Goal: Task Accomplishment & Management: Manage account settings

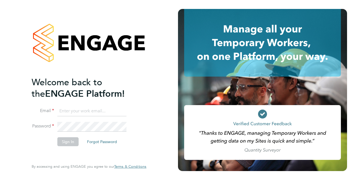
type input "nabeel.anwar@vistry.co.uk"
drag, startPoint x: 68, startPoint y: 150, endPoint x: 68, endPoint y: 144, distance: 5.0
click at [68, 150] on li "Sign In Forgot Password" at bounding box center [86, 144] width 109 height 15
click at [68, 144] on button "Sign In" at bounding box center [67, 141] width 21 height 9
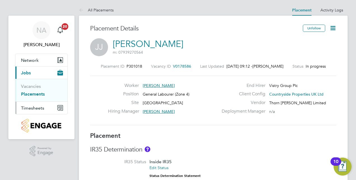
click at [38, 109] on span "Timesheets" at bounding box center [32, 108] width 23 height 5
click at [37, 99] on link "Timesheets" at bounding box center [32, 98] width 23 height 5
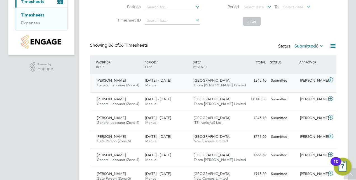
click at [331, 80] on icon at bounding box center [330, 80] width 7 height 4
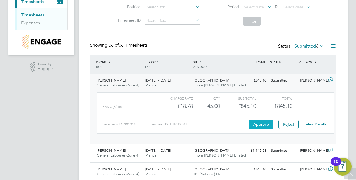
click at [260, 123] on button "Approve" at bounding box center [261, 124] width 25 height 9
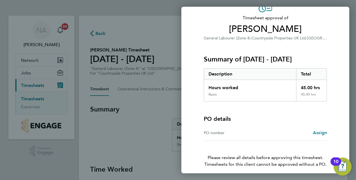
scroll to position [55, 0]
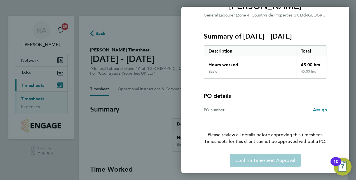
click at [255, 158] on div "Confirm Timesheet Approval" at bounding box center [265, 160] width 137 height 13
click at [113, 121] on div "Back Timesheet approval of Jatinder Jossan General Labourer (Zone 4) · Countrys…" at bounding box center [178, 90] width 356 height 180
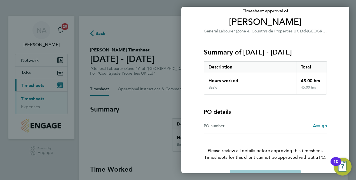
scroll to position [27, 0]
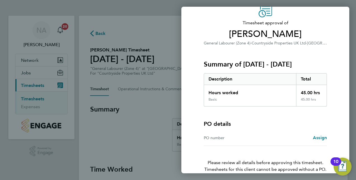
click at [120, 134] on div "Back Timesheet approval of Jatinder Jossan General Labourer (Zone 4) · Countrys…" at bounding box center [178, 90] width 356 height 180
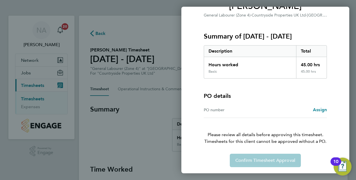
scroll to position [0, 0]
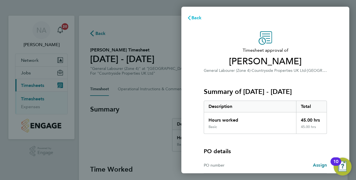
click at [191, 19] on icon "button" at bounding box center [189, 18] width 4 height 4
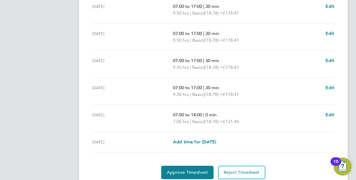
scroll to position [223, 0]
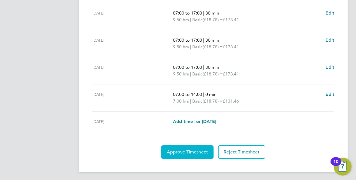
click at [193, 147] on button "Approve Timesheet" at bounding box center [187, 152] width 52 height 13
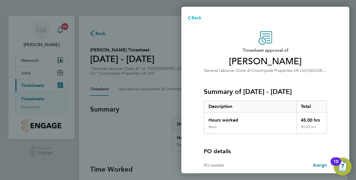
click at [198, 18] on span "Back" at bounding box center [197, 17] width 10 height 5
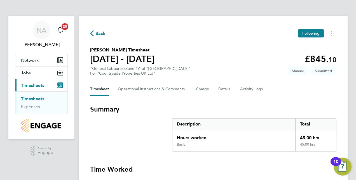
click at [33, 98] on link "Timesheets" at bounding box center [32, 98] width 23 height 5
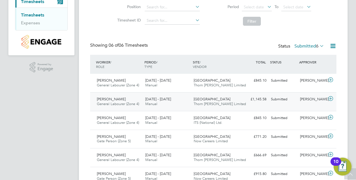
click at [332, 98] on icon at bounding box center [330, 99] width 7 height 4
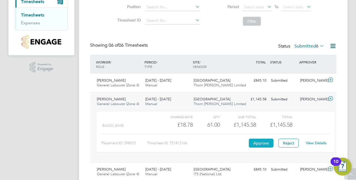
click at [259, 142] on button "Approve" at bounding box center [261, 143] width 25 height 9
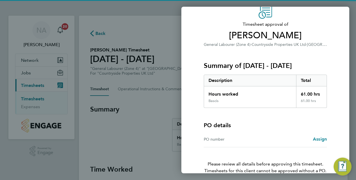
scroll to position [55, 0]
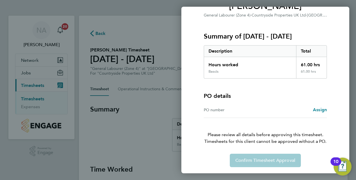
click at [273, 166] on div "Confirm Timesheet Approval" at bounding box center [265, 160] width 137 height 13
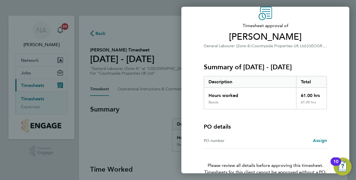
scroll to position [0, 0]
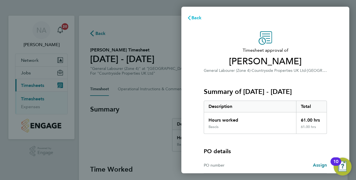
click at [196, 19] on span "Back" at bounding box center [197, 17] width 10 height 5
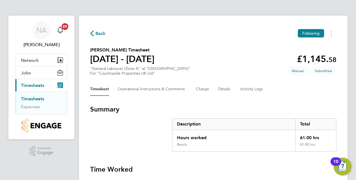
click at [38, 98] on link "Timesheets" at bounding box center [32, 98] width 23 height 5
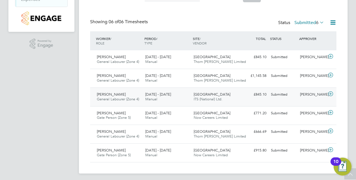
click at [332, 93] on icon at bounding box center [330, 94] width 7 height 4
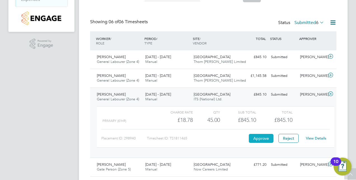
click at [263, 137] on button "Approve" at bounding box center [261, 138] width 25 height 9
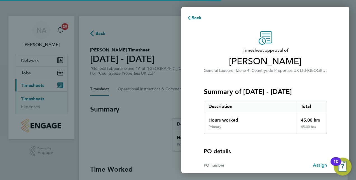
scroll to position [55, 0]
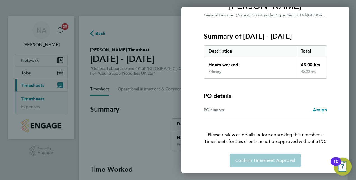
click at [249, 163] on div "Confirm Timesheet Approval" at bounding box center [265, 160] width 137 height 13
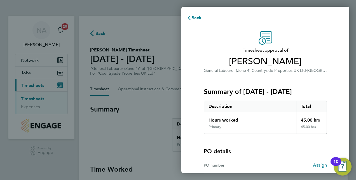
click at [190, 12] on div "Back" at bounding box center [265, 17] width 168 height 13
click at [190, 18] on icon "button" at bounding box center [189, 18] width 4 height 4
click at [195, 17] on span "Back" at bounding box center [197, 17] width 10 height 5
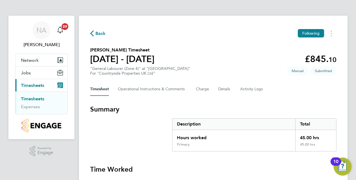
click at [29, 99] on link "Timesheets" at bounding box center [32, 98] width 23 height 5
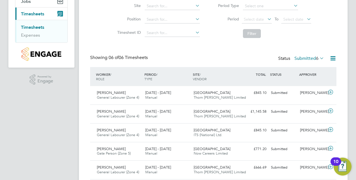
scroll to position [109, 0]
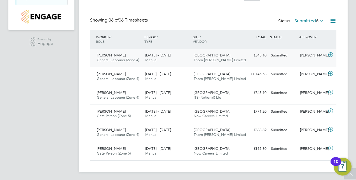
click at [330, 53] on icon at bounding box center [330, 55] width 7 height 4
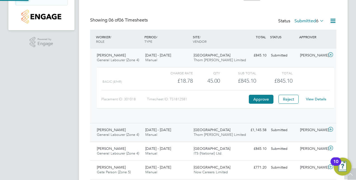
scroll to position [10, 55]
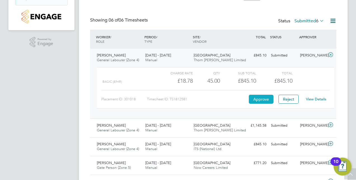
click at [254, 95] on button "Approve" at bounding box center [261, 99] width 25 height 9
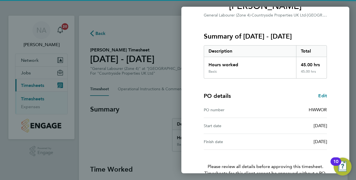
scroll to position [87, 0]
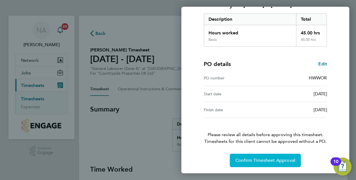
click at [268, 155] on button "Confirm Timesheet Approval" at bounding box center [265, 160] width 71 height 13
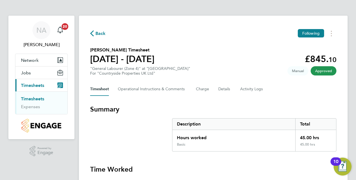
click at [38, 97] on link "Timesheets" at bounding box center [32, 98] width 23 height 5
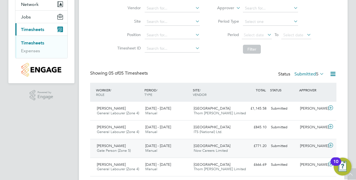
click at [331, 147] on icon at bounding box center [330, 145] width 7 height 4
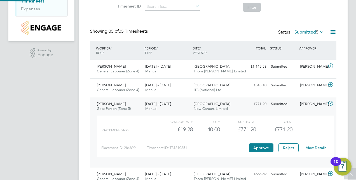
scroll to position [142, 0]
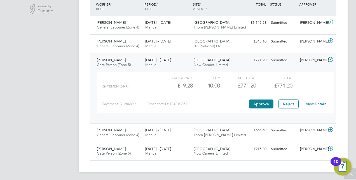
click at [331, 57] on icon at bounding box center [330, 59] width 7 height 4
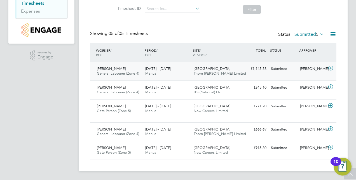
scroll to position [91, 0]
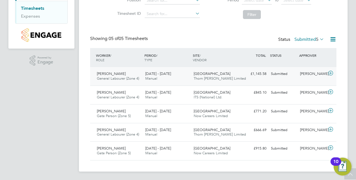
click at [333, 73] on icon at bounding box center [330, 73] width 7 height 4
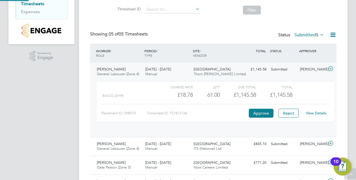
scroll to position [10, 55]
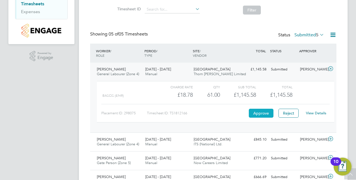
click at [260, 110] on button "Approve" at bounding box center [261, 113] width 25 height 9
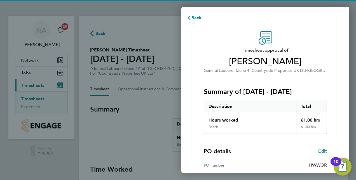
scroll to position [84, 0]
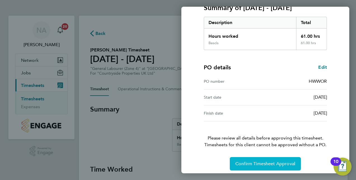
click at [270, 164] on span "Confirm Timesheet Approval" at bounding box center [265, 164] width 60 height 6
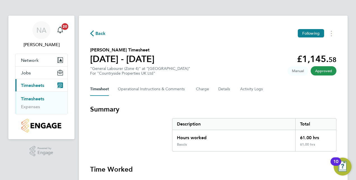
click at [34, 98] on link "Timesheets" at bounding box center [32, 98] width 23 height 5
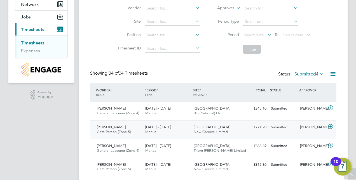
click at [331, 126] on icon at bounding box center [330, 127] width 7 height 4
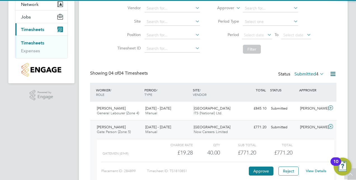
scroll to position [84, 0]
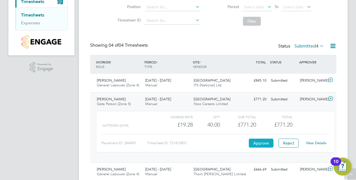
click at [262, 144] on button "Approve" at bounding box center [261, 143] width 25 height 9
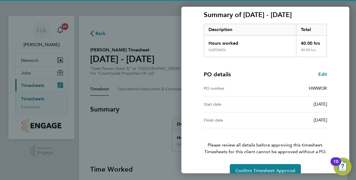
scroll to position [87, 0]
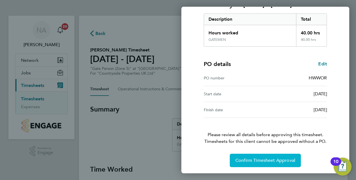
drag, startPoint x: 287, startPoint y: 155, endPoint x: 286, endPoint y: 158, distance: 3.4
click at [287, 156] on button "Confirm Timesheet Approval" at bounding box center [265, 160] width 71 height 13
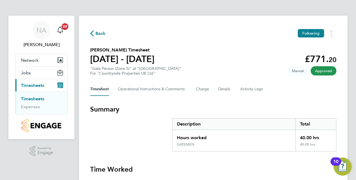
click at [44, 98] on link "Timesheets" at bounding box center [32, 98] width 23 height 5
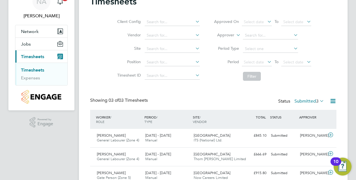
scroll to position [53, 0]
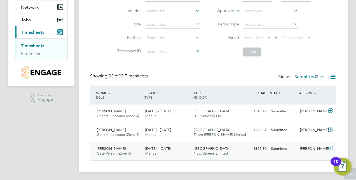
click at [329, 148] on icon at bounding box center [330, 148] width 7 height 4
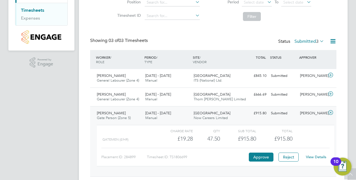
scroll to position [105, 0]
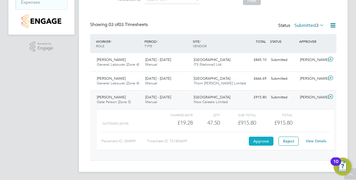
click at [255, 140] on button "Approve" at bounding box center [261, 141] width 25 height 9
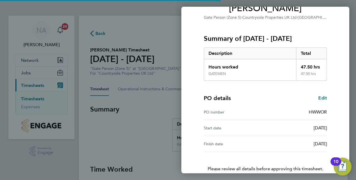
scroll to position [87, 0]
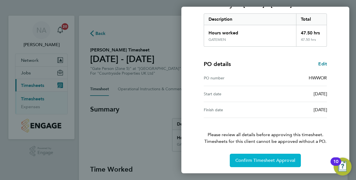
click at [255, 161] on span "Confirm Timesheet Approval" at bounding box center [265, 161] width 60 height 6
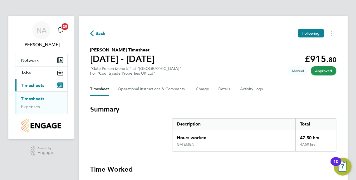
click at [27, 98] on link "Timesheets" at bounding box center [32, 98] width 23 height 5
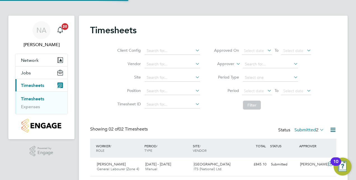
scroll to position [35, 0]
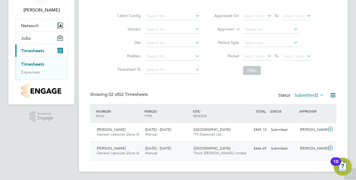
click at [330, 149] on icon at bounding box center [330, 148] width 7 height 4
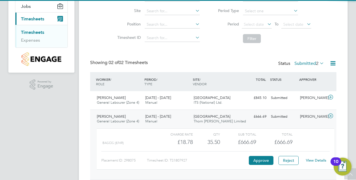
scroll to position [86, 0]
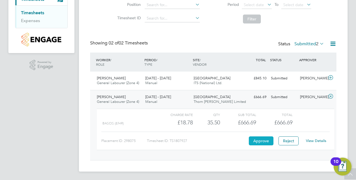
click at [263, 141] on button "Approve" at bounding box center [261, 141] width 25 height 9
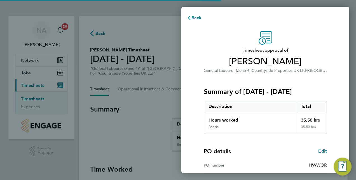
scroll to position [87, 0]
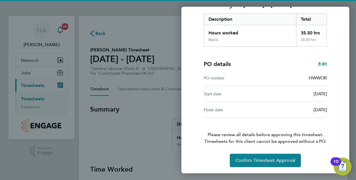
click at [272, 167] on div "Timesheet approval of [PERSON_NAME] General Labourer (Zone 4) · Countryside Pro…" at bounding box center [265, 55] width 168 height 237
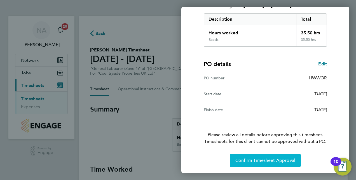
click at [273, 162] on span "Confirm Timesheet Approval" at bounding box center [265, 161] width 60 height 6
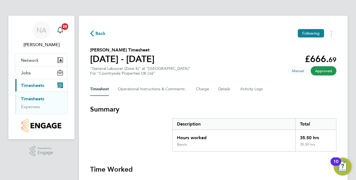
click at [41, 97] on link "Timesheets" at bounding box center [32, 98] width 23 height 5
